Goal: Task Accomplishment & Management: Use online tool/utility

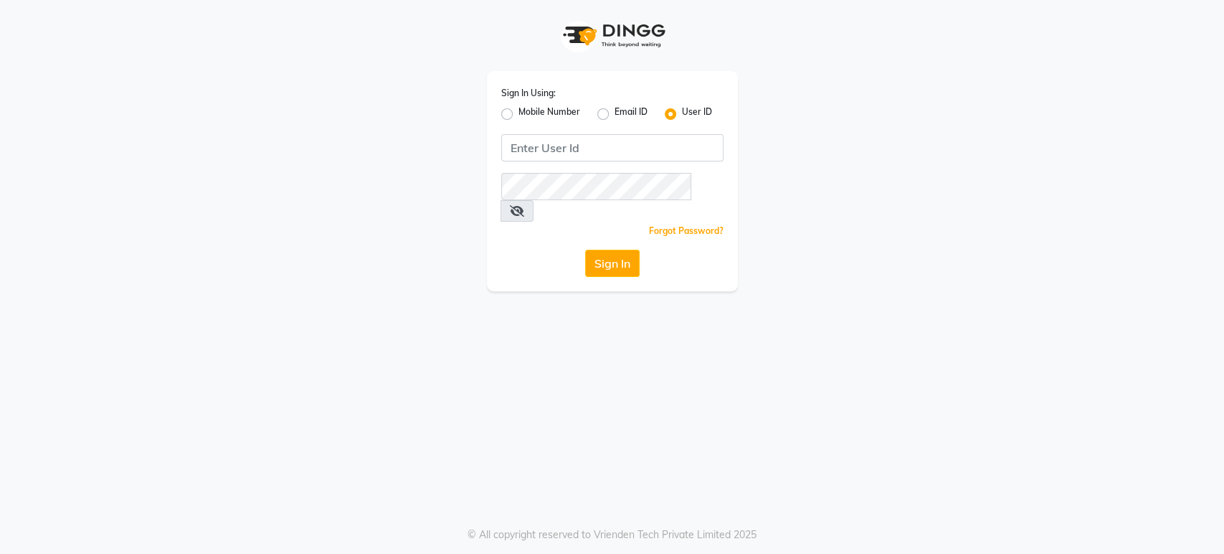
click at [518, 113] on label "Mobile Number" at bounding box center [549, 113] width 62 height 17
click at [518, 113] on input "Mobile Number" at bounding box center [522, 109] width 9 height 9
radio input "true"
radio input "false"
click at [597, 154] on input "Username" at bounding box center [636, 147] width 174 height 27
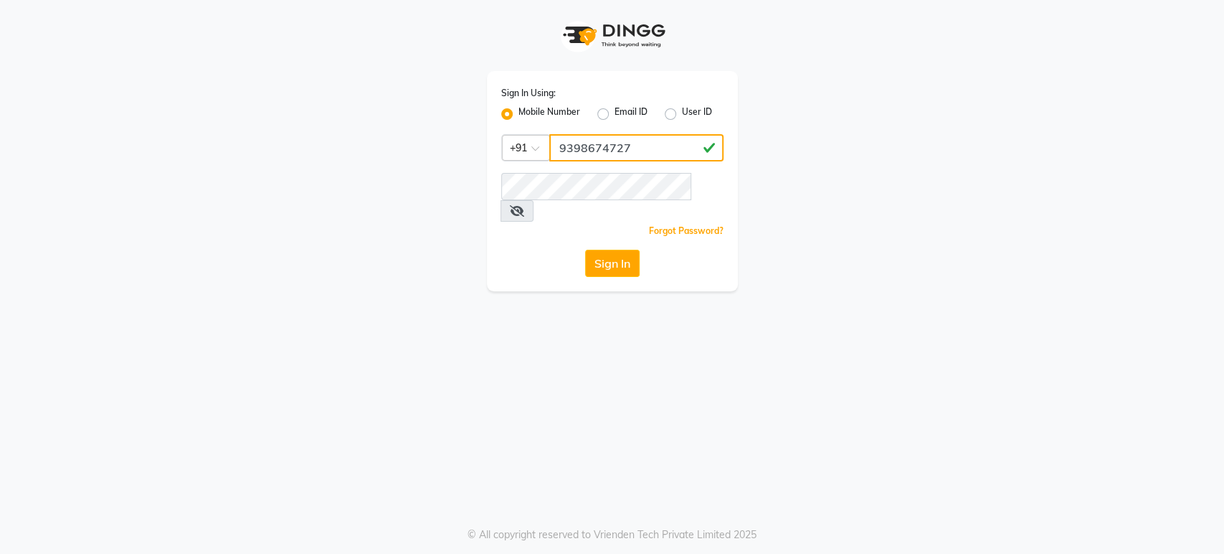
type input "9398674727"
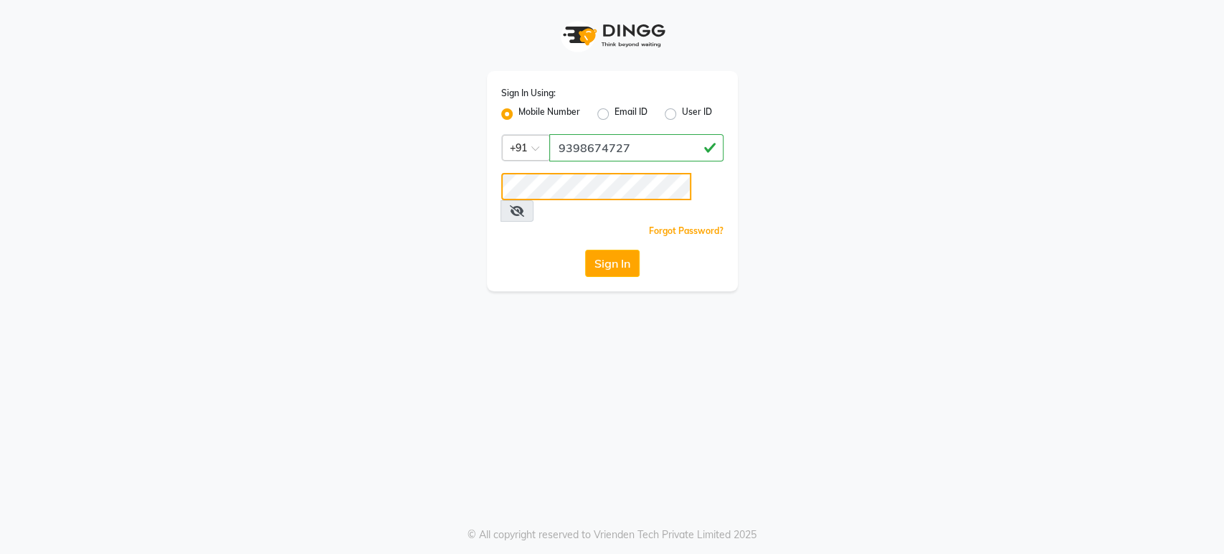
click at [585, 250] on button "Sign In" at bounding box center [612, 263] width 55 height 27
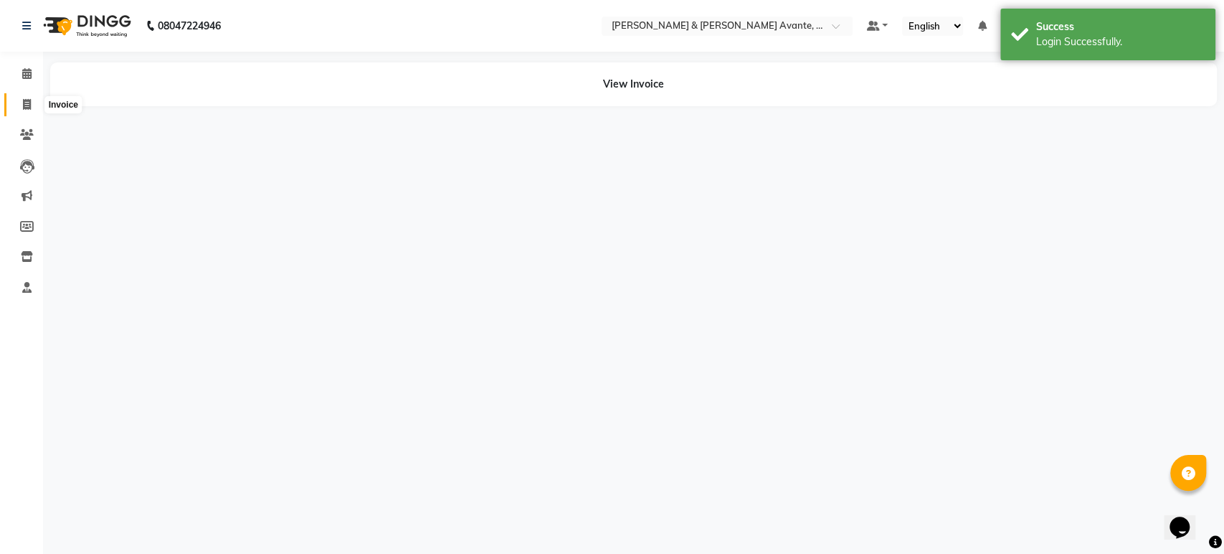
click at [27, 103] on icon at bounding box center [27, 104] width 8 height 11
select select "8778"
select select "service"
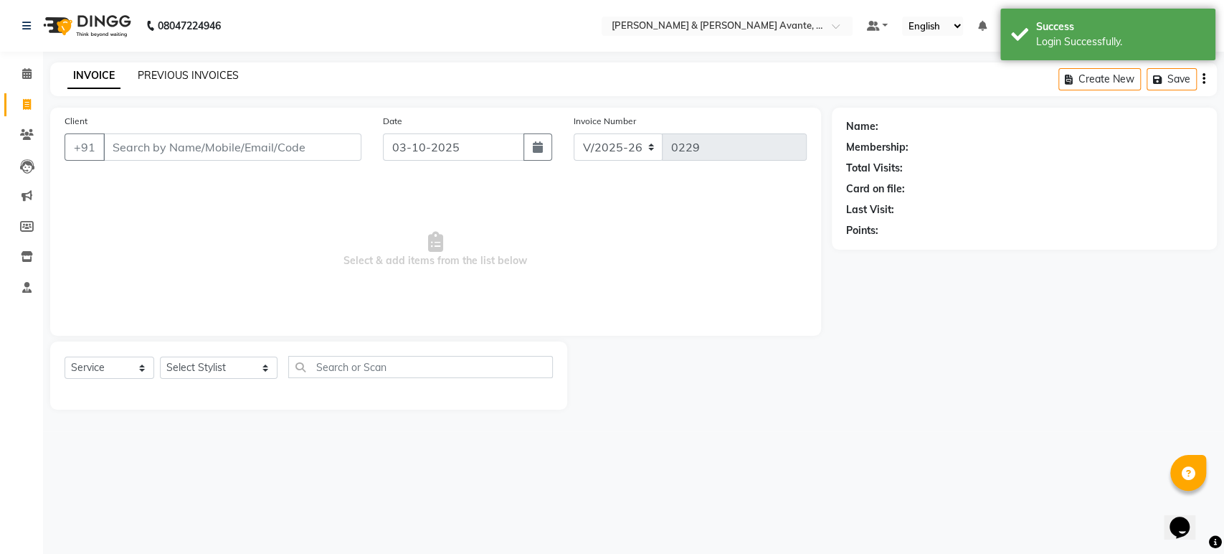
click at [160, 78] on link "PREVIOUS INVOICES" at bounding box center [188, 75] width 101 height 13
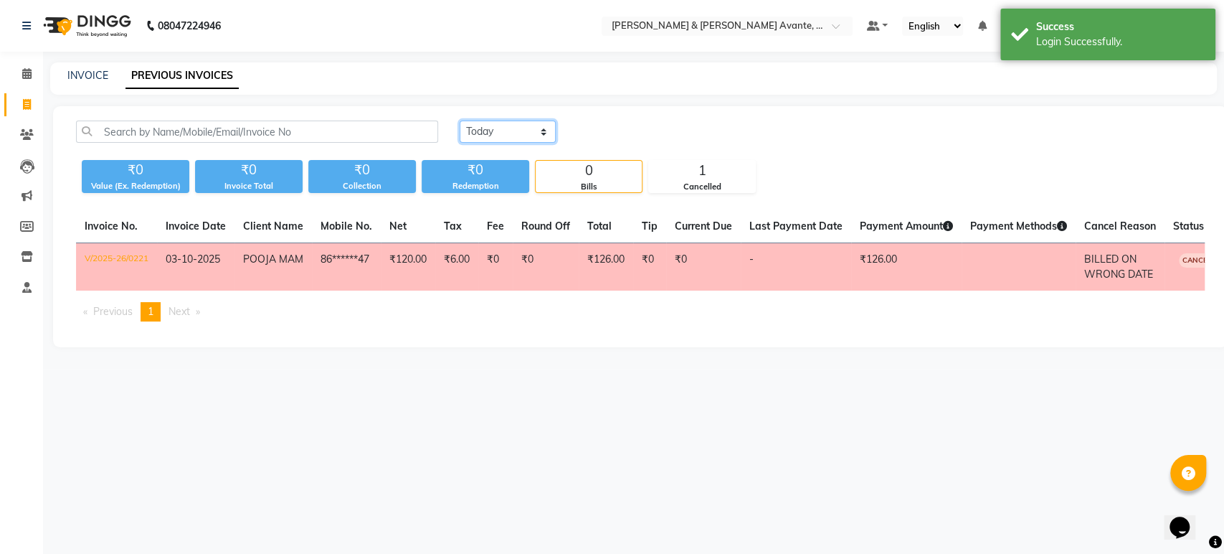
click at [523, 125] on select "[DATE] [DATE] Custom Range" at bounding box center [508, 131] width 96 height 22
select select "range"
click at [460, 120] on select "[DATE] [DATE] Custom Range" at bounding box center [508, 131] width 96 height 22
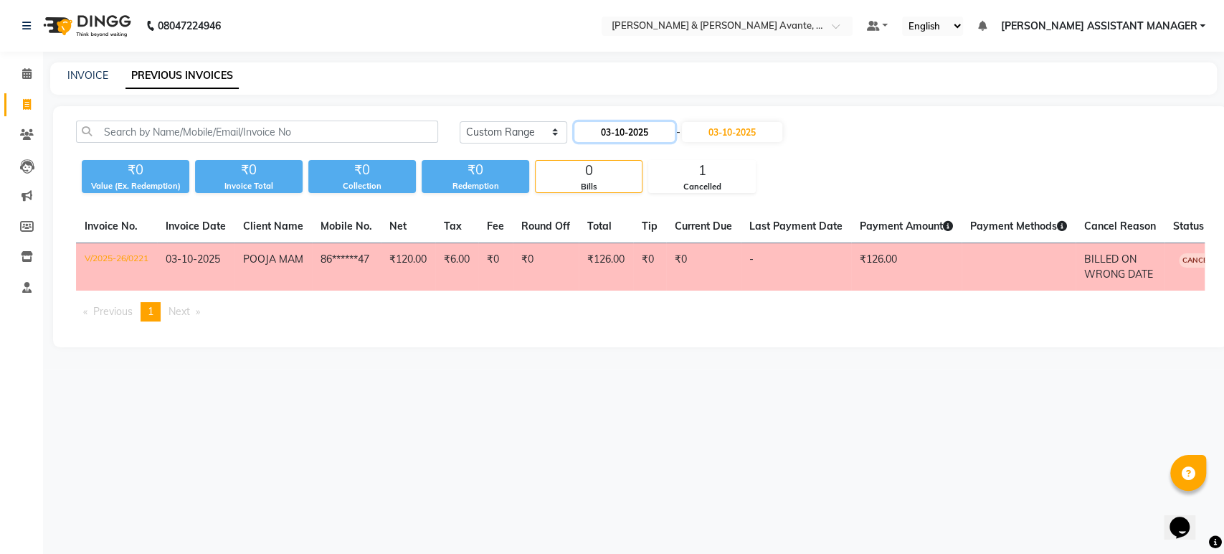
click at [610, 135] on input "03-10-2025" at bounding box center [624, 132] width 100 height 20
select select "10"
select select "2025"
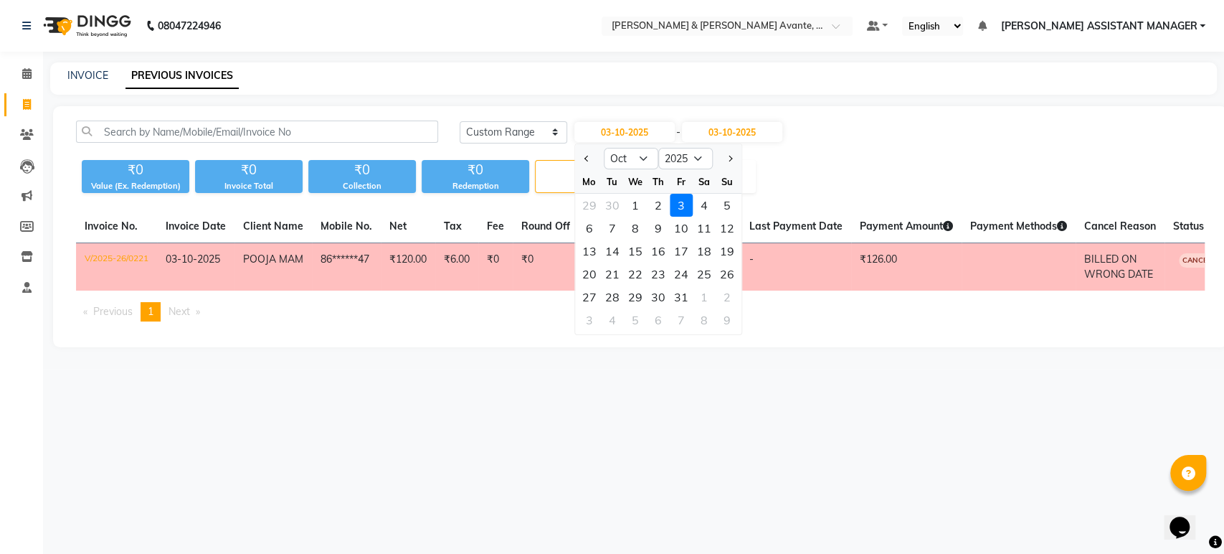
click at [579, 155] on div at bounding box center [589, 158] width 29 height 23
click at [584, 156] on button "Previous month" at bounding box center [587, 158] width 12 height 23
select select "9"
click at [593, 207] on div "1" at bounding box center [589, 205] width 23 height 23
type input "01-09-2025"
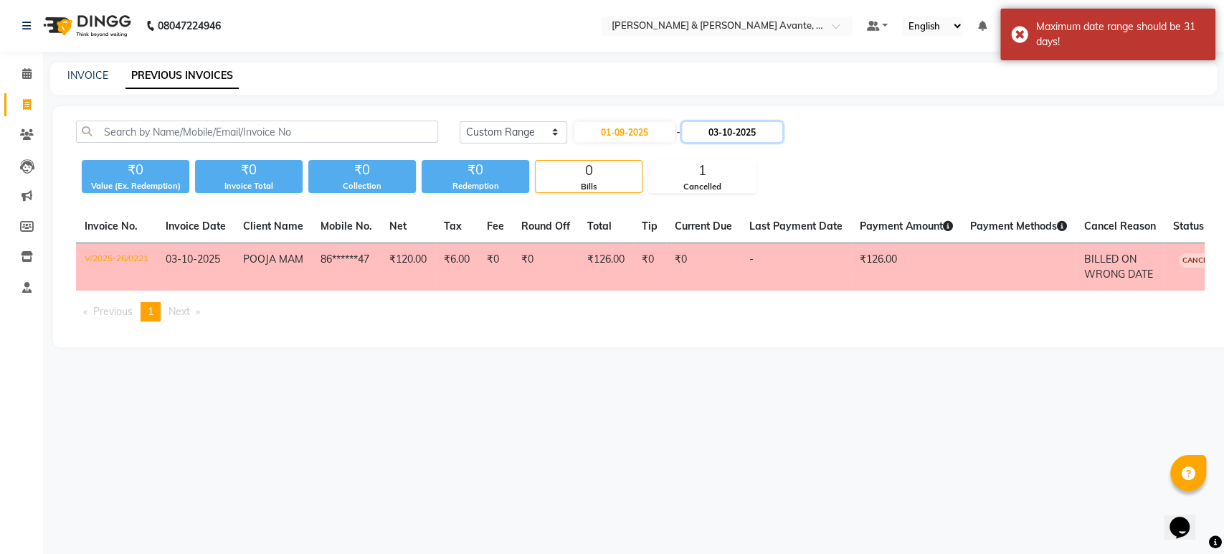
click at [751, 131] on input "03-10-2025" at bounding box center [732, 132] width 100 height 20
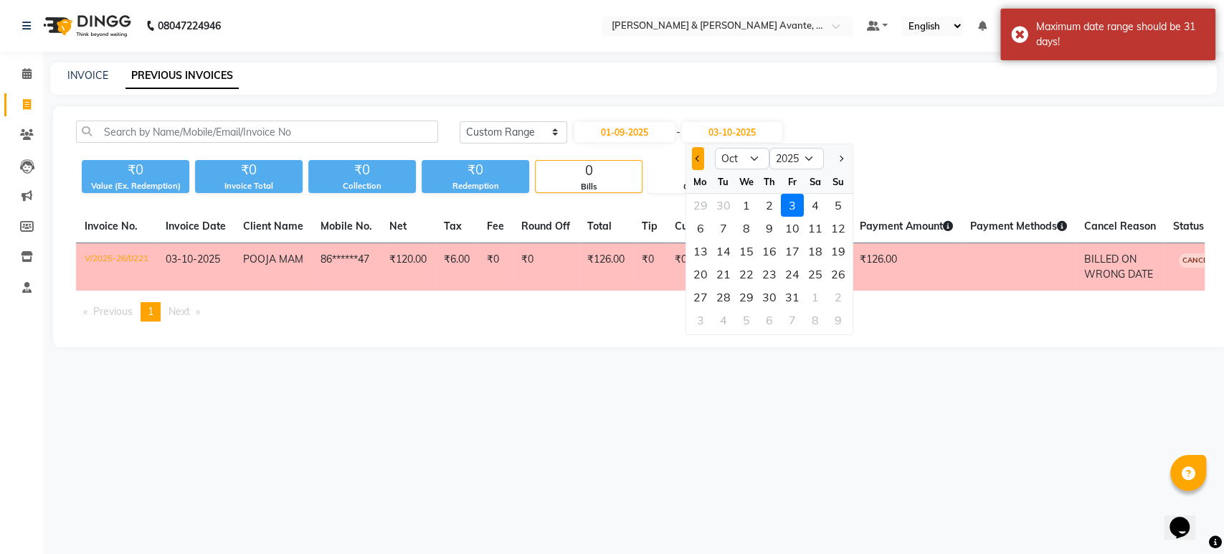
click at [700, 162] on button "Previous month" at bounding box center [697, 158] width 12 height 23
select select "9"
click at [725, 302] on div "30" at bounding box center [722, 296] width 23 height 23
type input "30-09-2025"
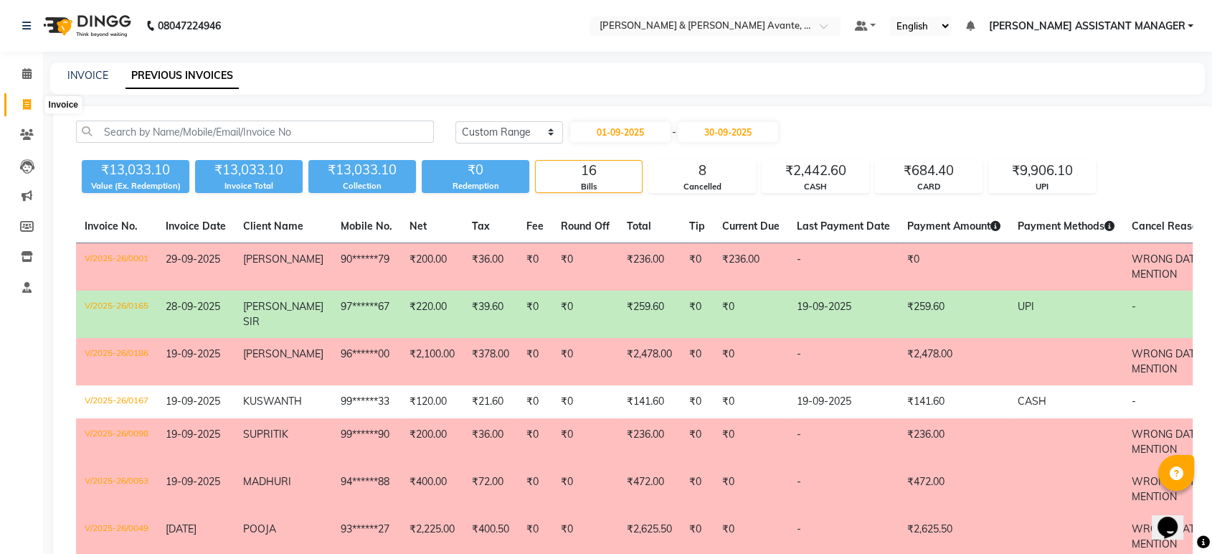
click at [14, 103] on span at bounding box center [26, 105] width 25 height 16
select select "service"
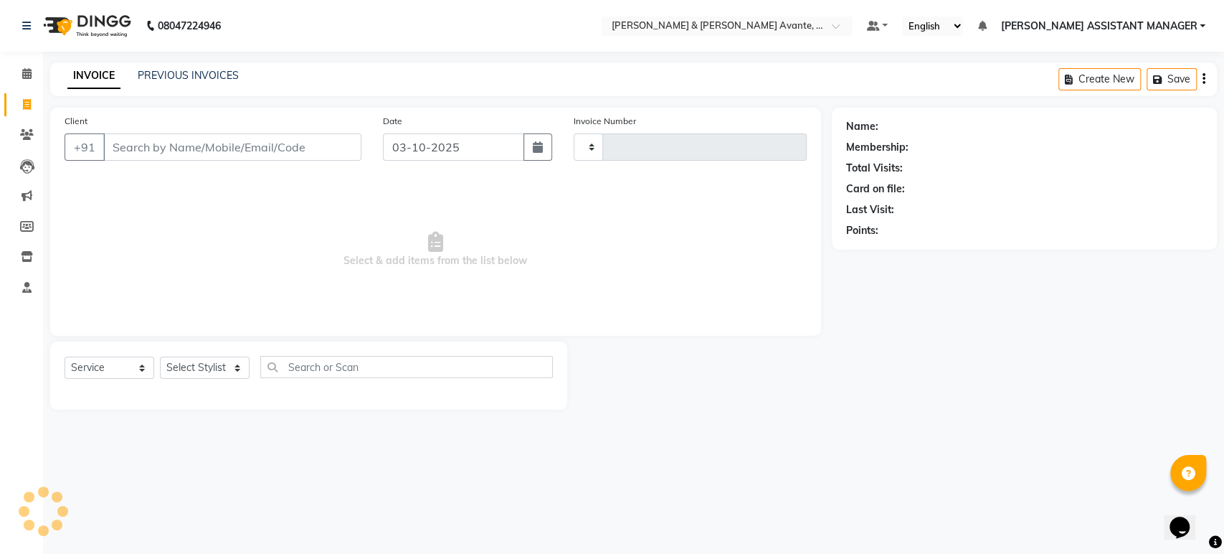
type input "0229"
select select "8778"
